Goal: Task Accomplishment & Management: Use online tool/utility

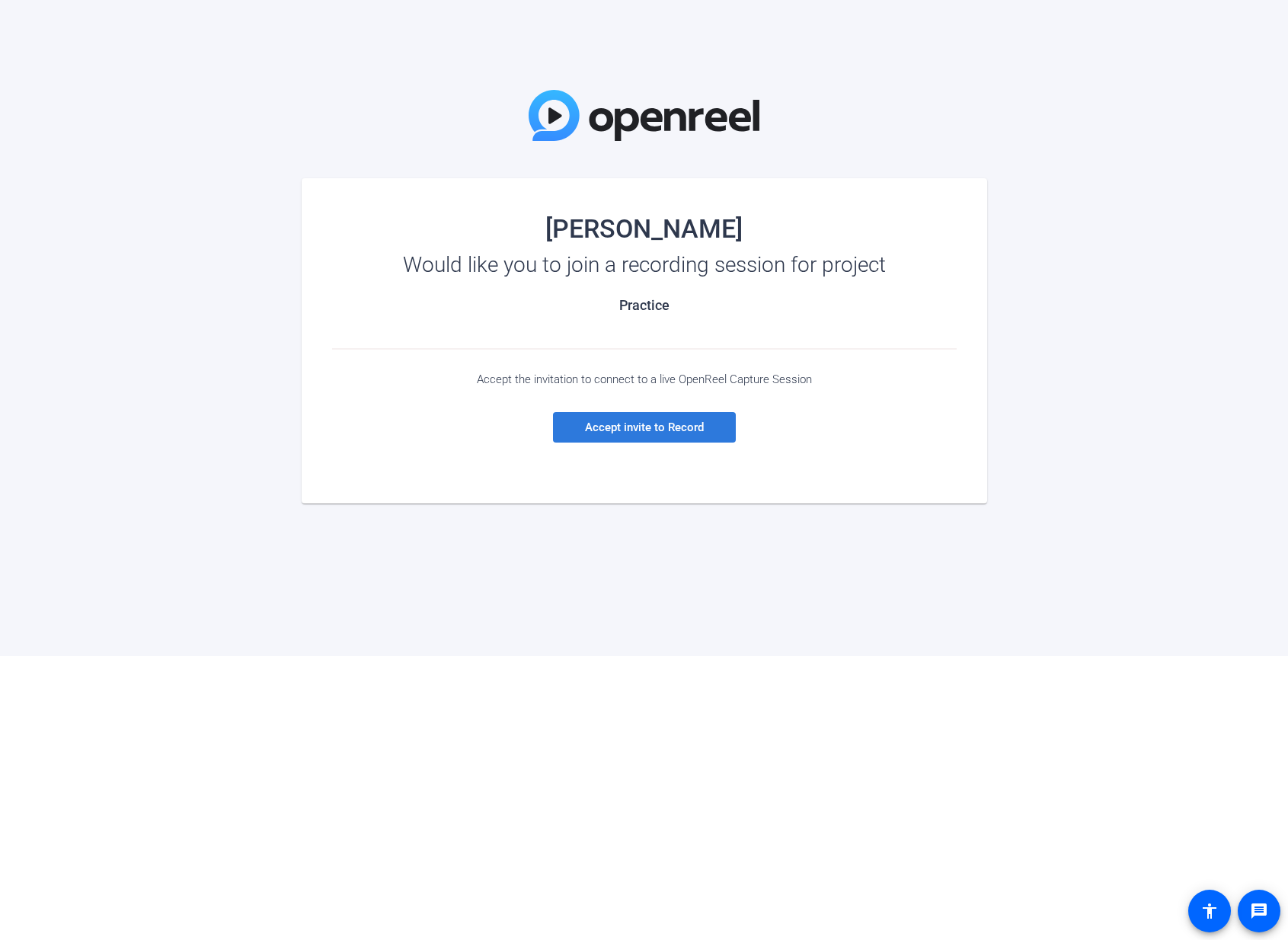
click at [658, 437] on span at bounding box center [644, 428] width 183 height 37
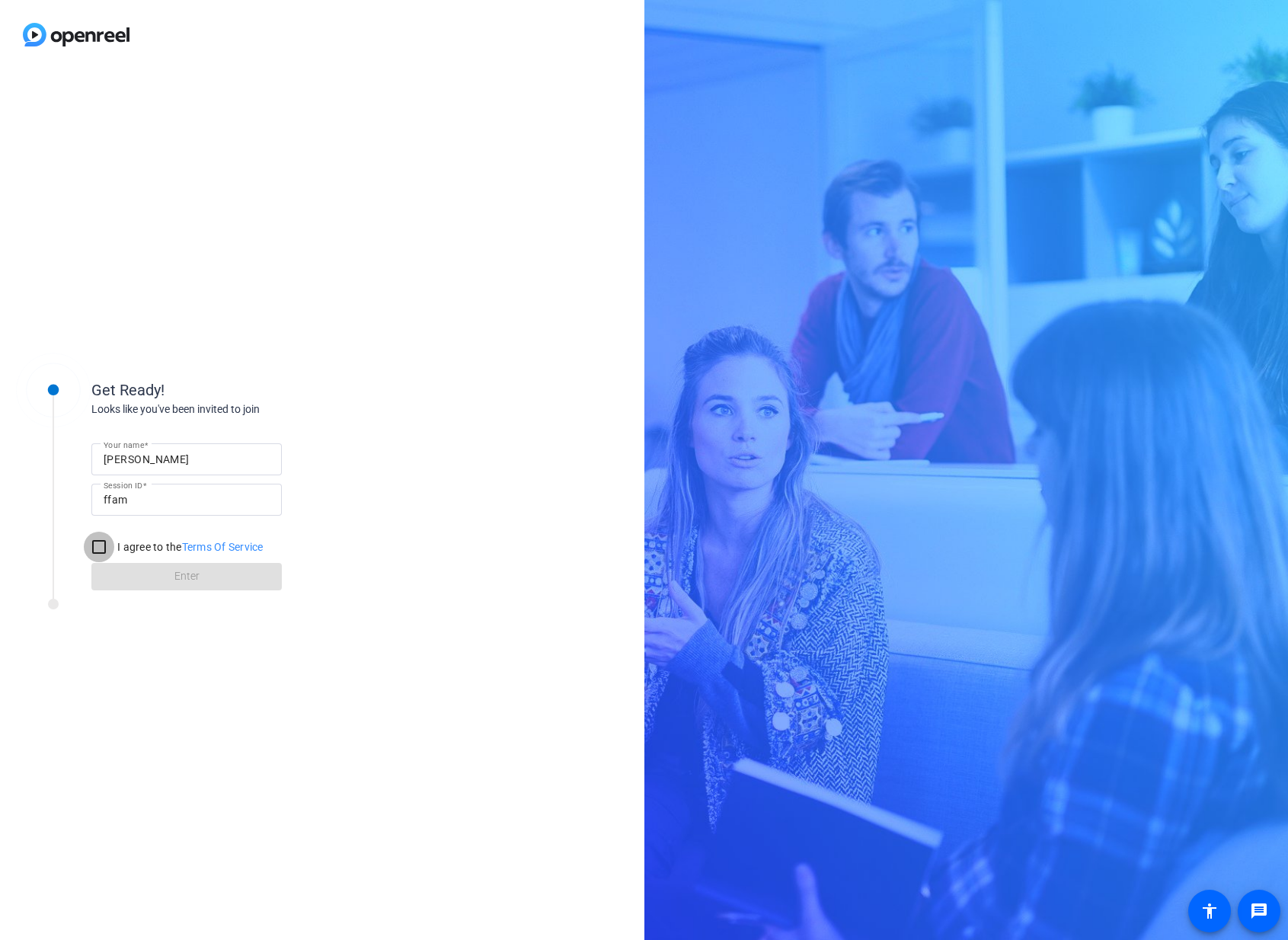
click at [99, 547] on input "I agree to the Terms Of Service" at bounding box center [99, 547] width 31 height 31
checkbox input "true"
click at [130, 576] on span at bounding box center [187, 576] width 190 height 37
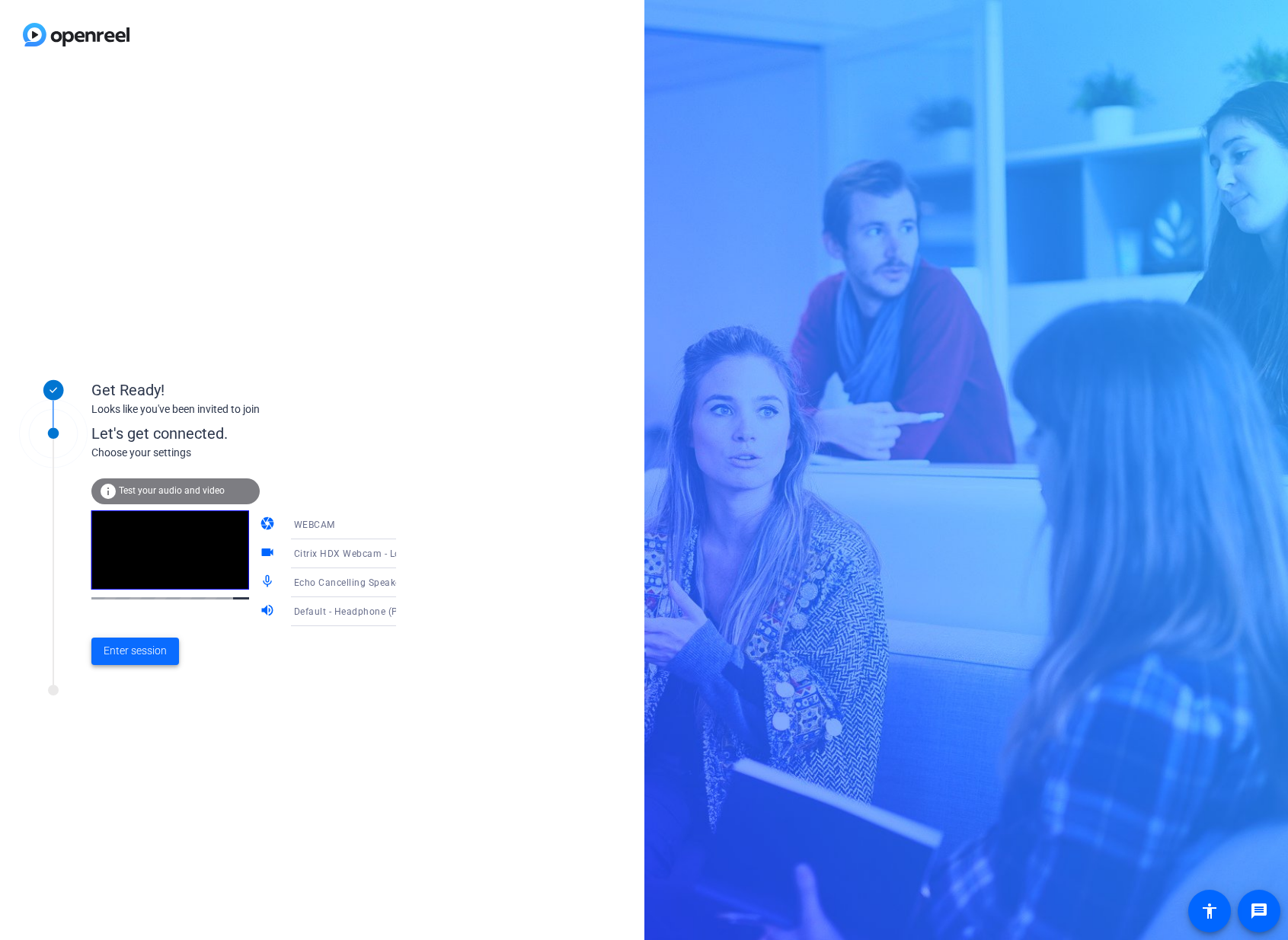
click at [113, 653] on span "Enter session" at bounding box center [136, 650] width 63 height 16
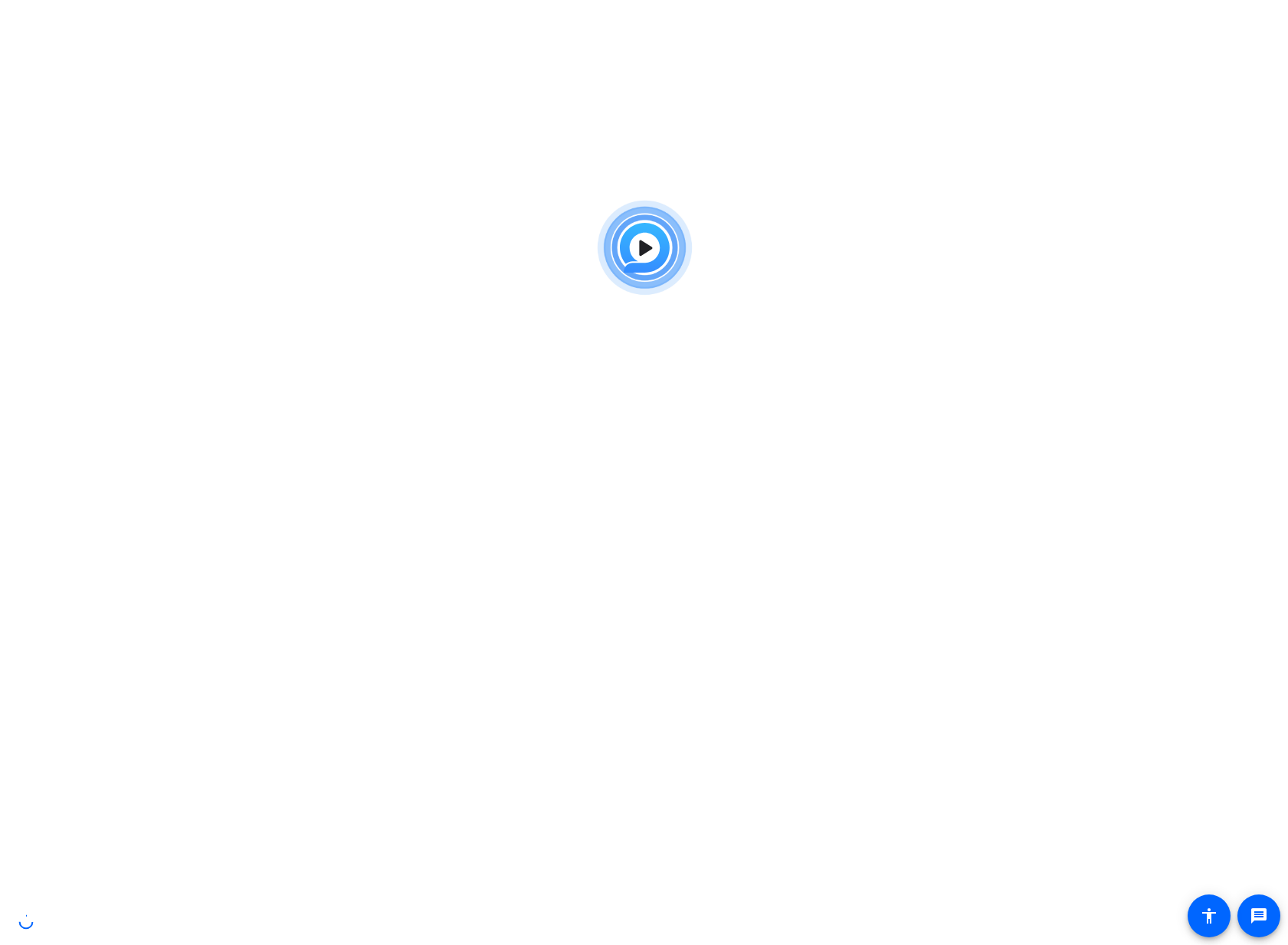
click at [644, 252] on img at bounding box center [644, 248] width 112 height 111
click at [652, 240] on img at bounding box center [644, 248] width 112 height 111
click at [640, 250] on img at bounding box center [644, 248] width 112 height 111
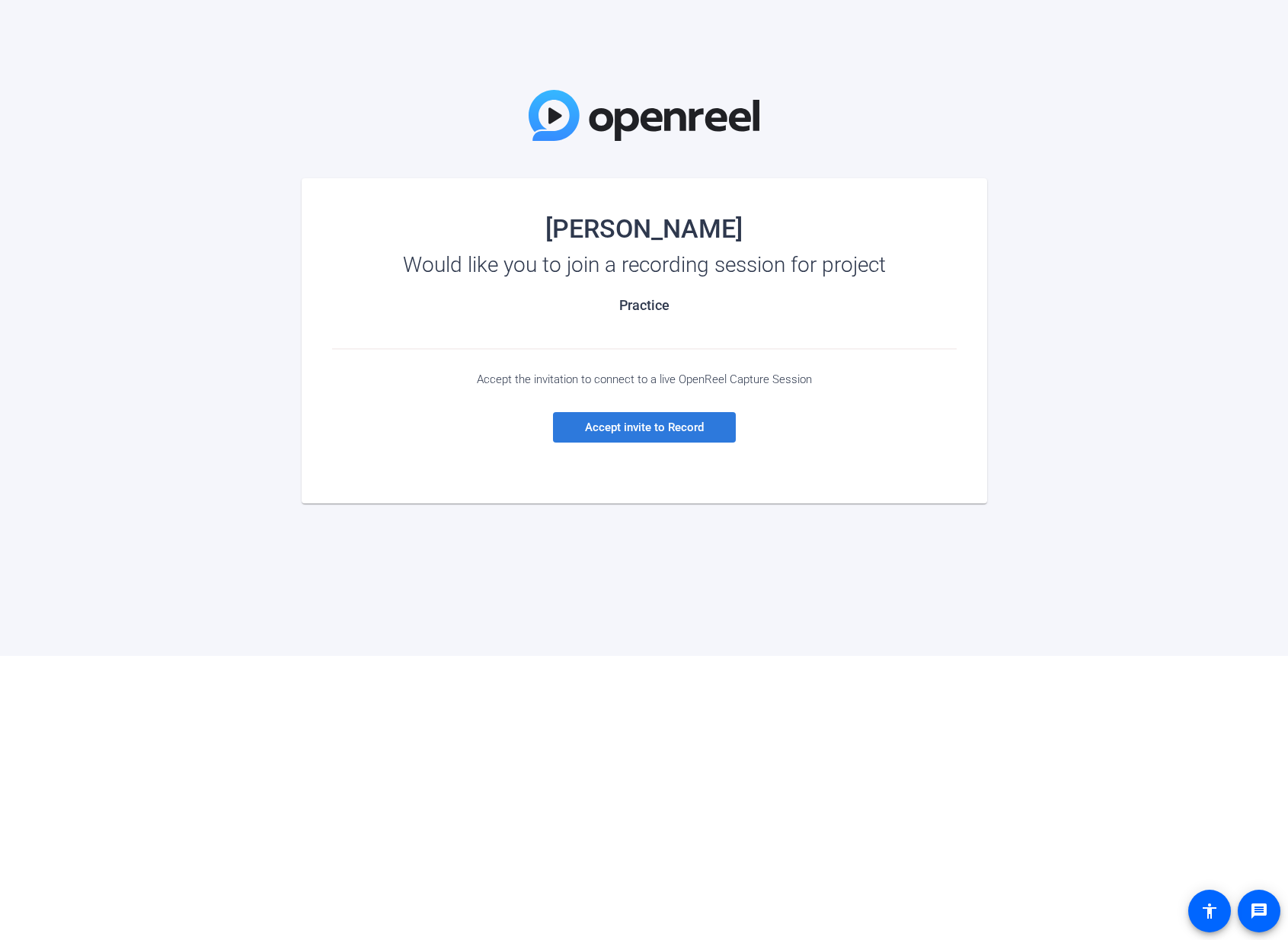
click at [659, 435] on span at bounding box center [644, 428] width 183 height 37
